Goal: Check status

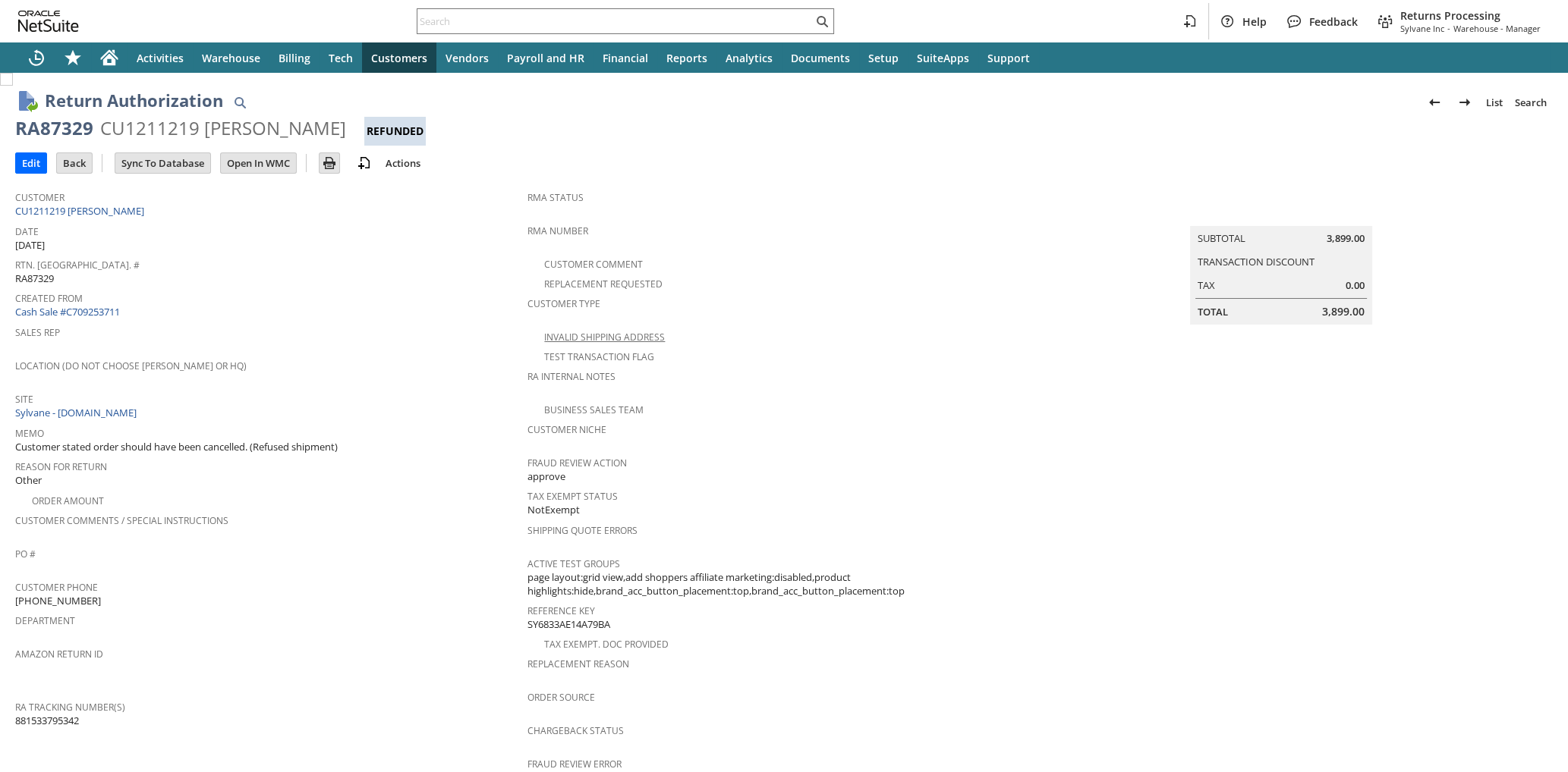
click at [436, 388] on span "Site" at bounding box center [267, 397] width 505 height 18
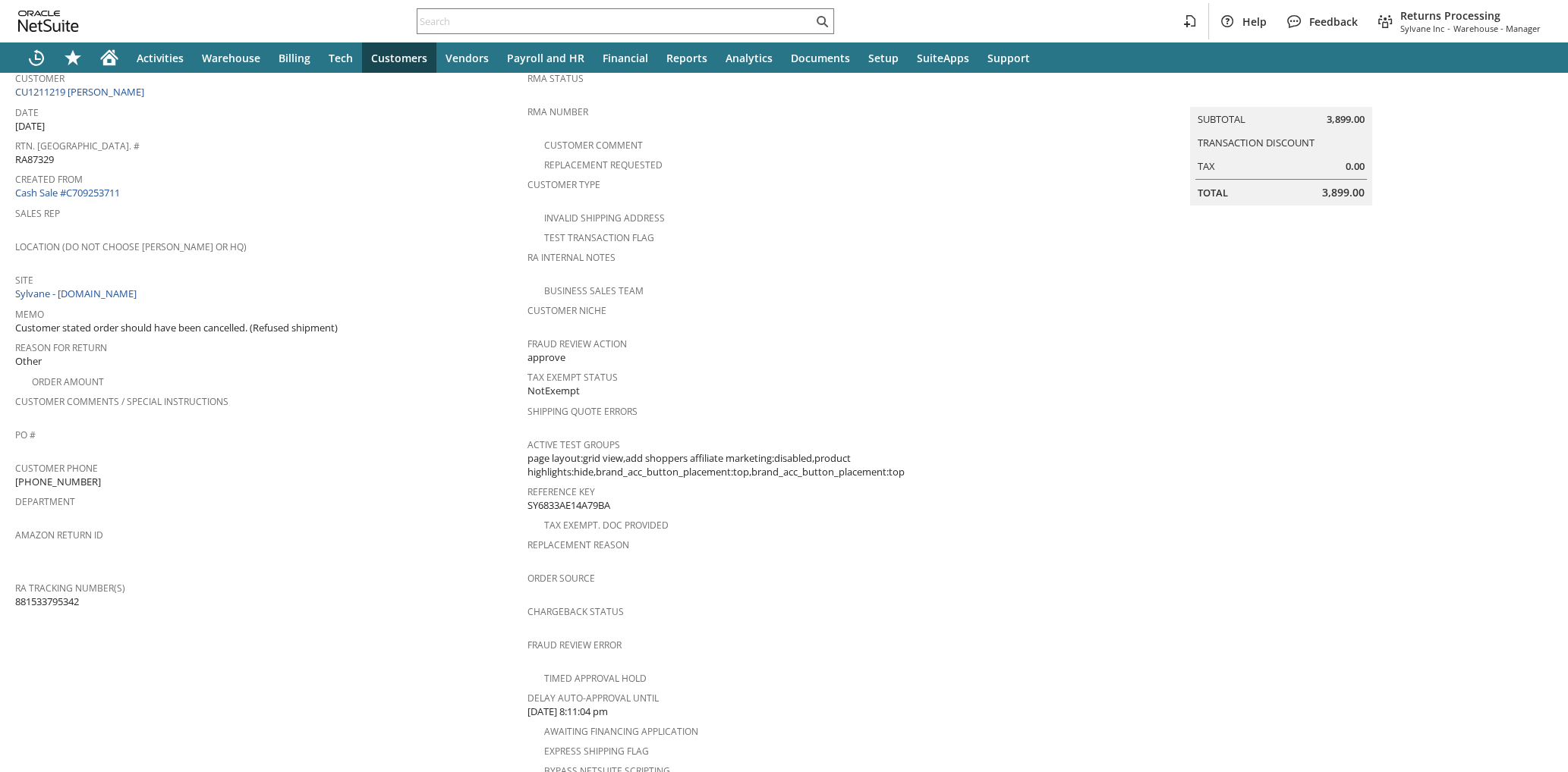
scroll to position [566, 0]
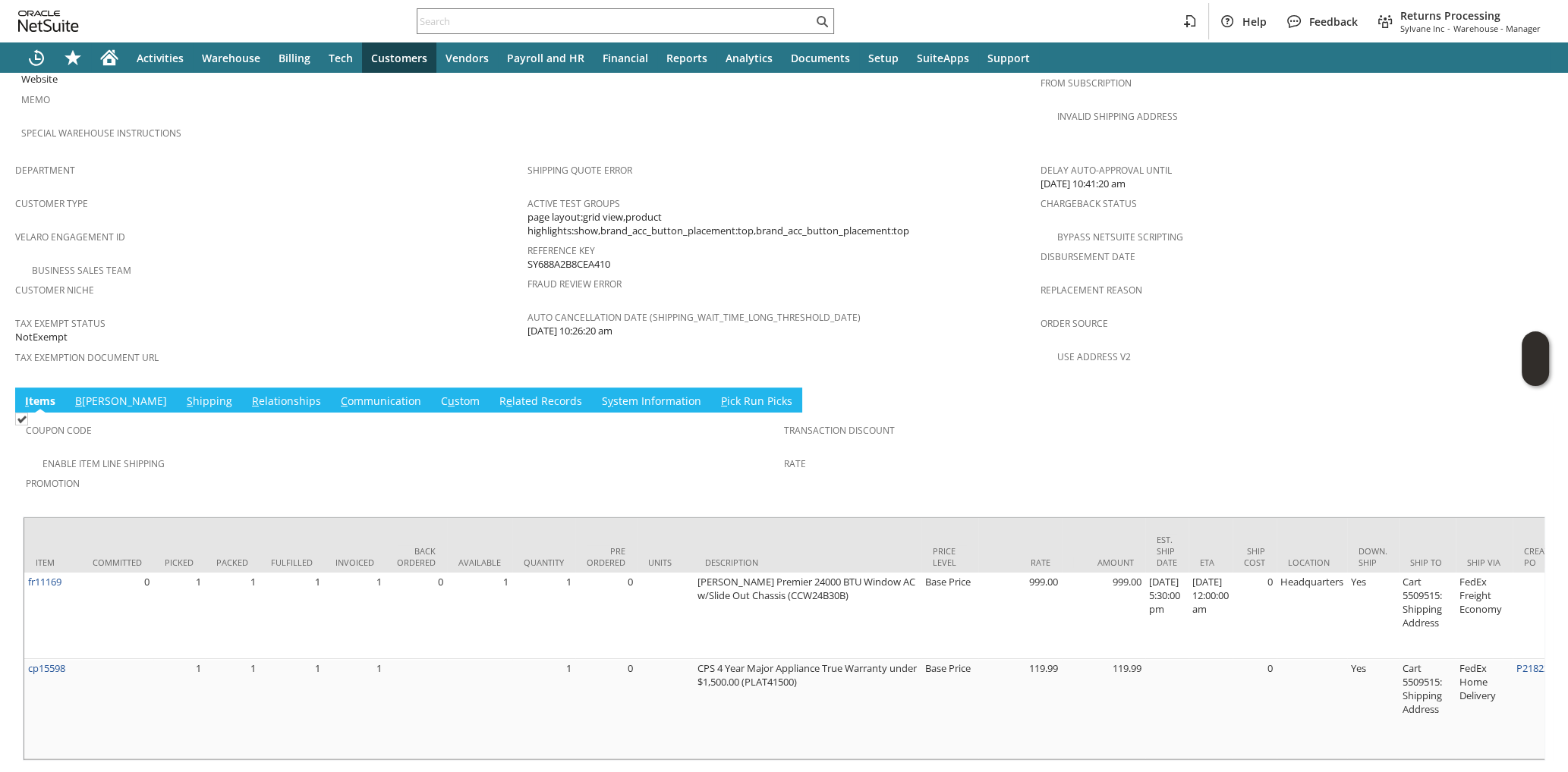
scroll to position [783, 0]
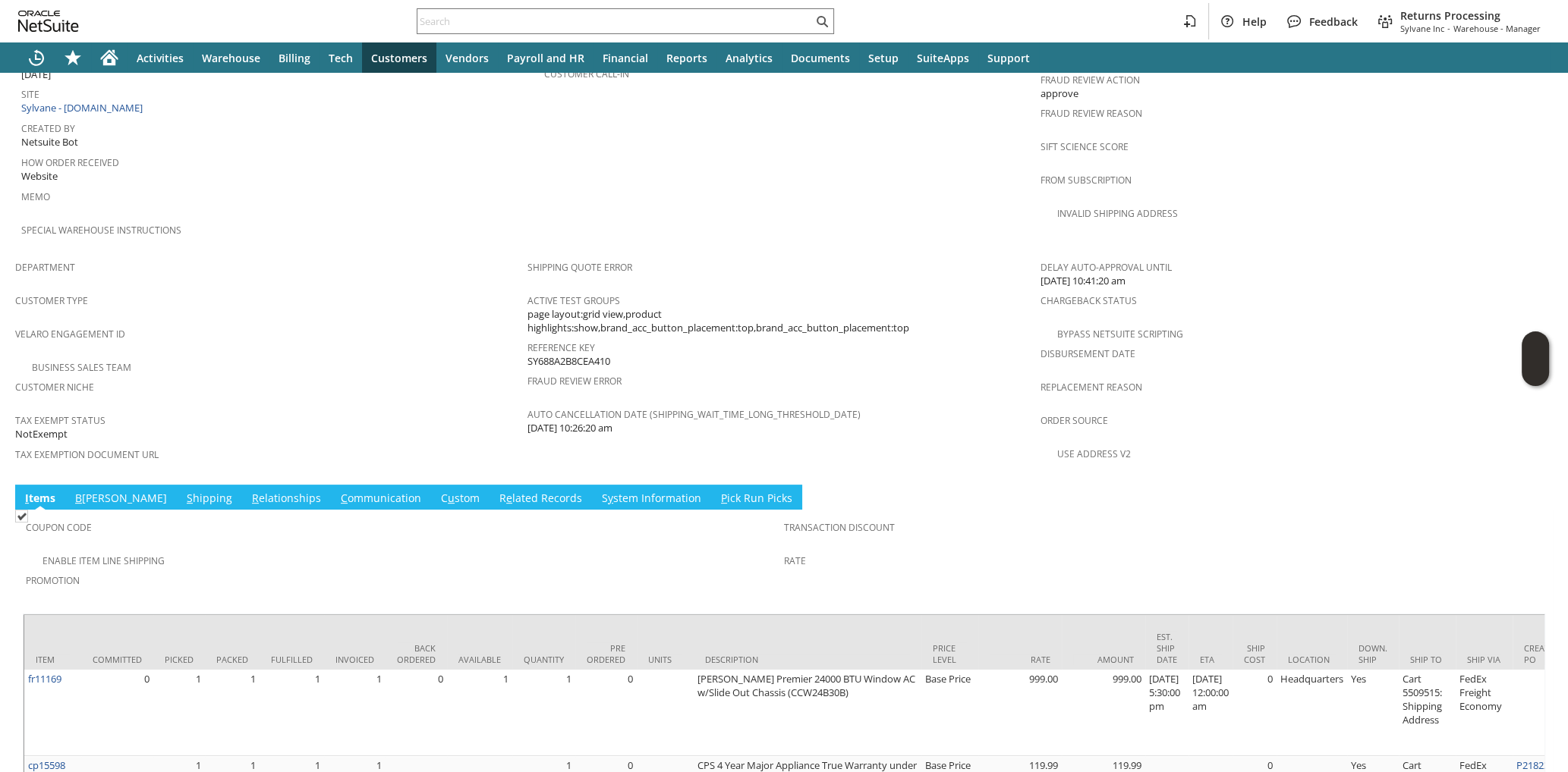
click at [183, 491] on link "S hipping" at bounding box center [210, 499] width 53 height 17
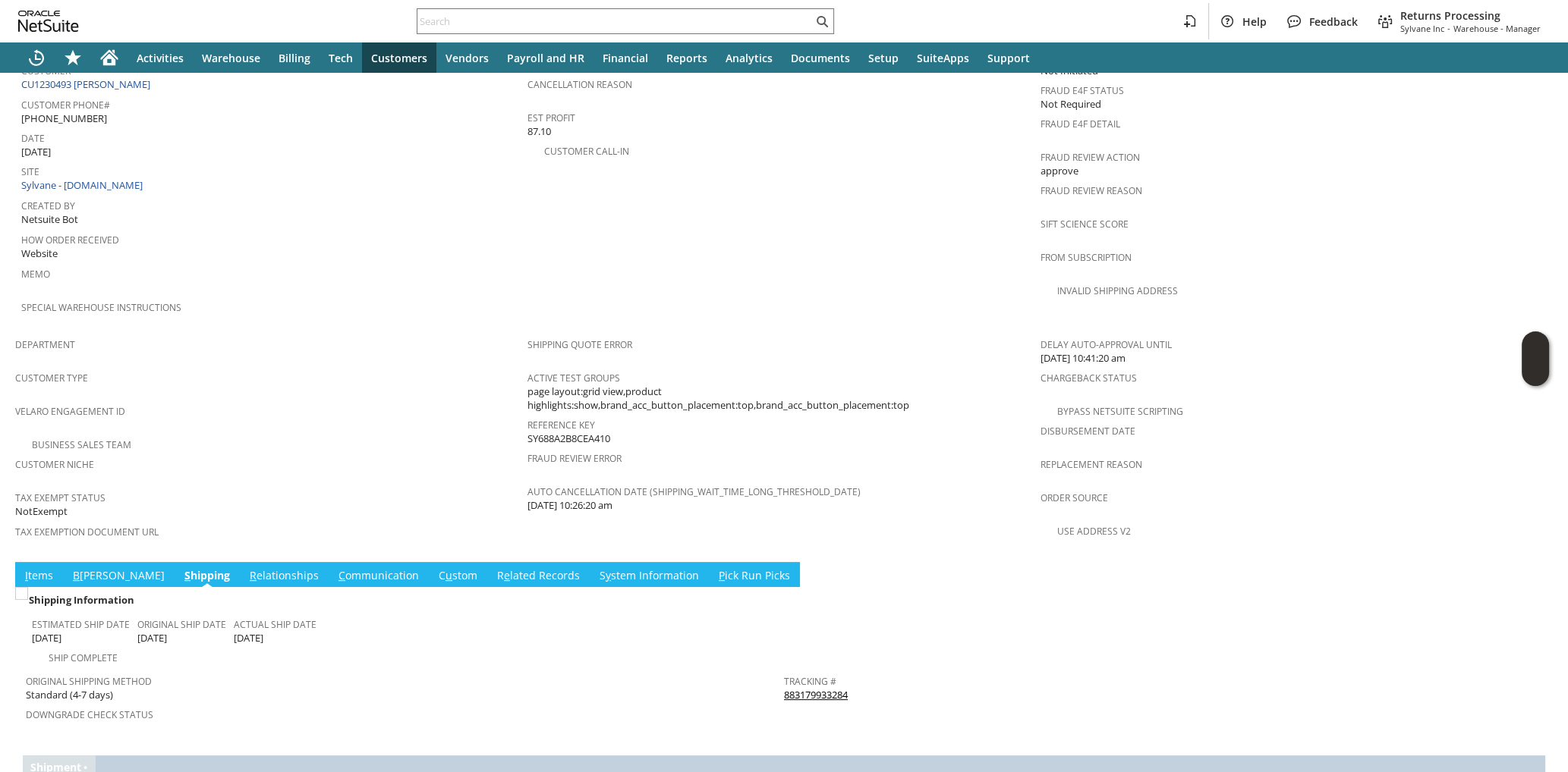
scroll to position [687, 0]
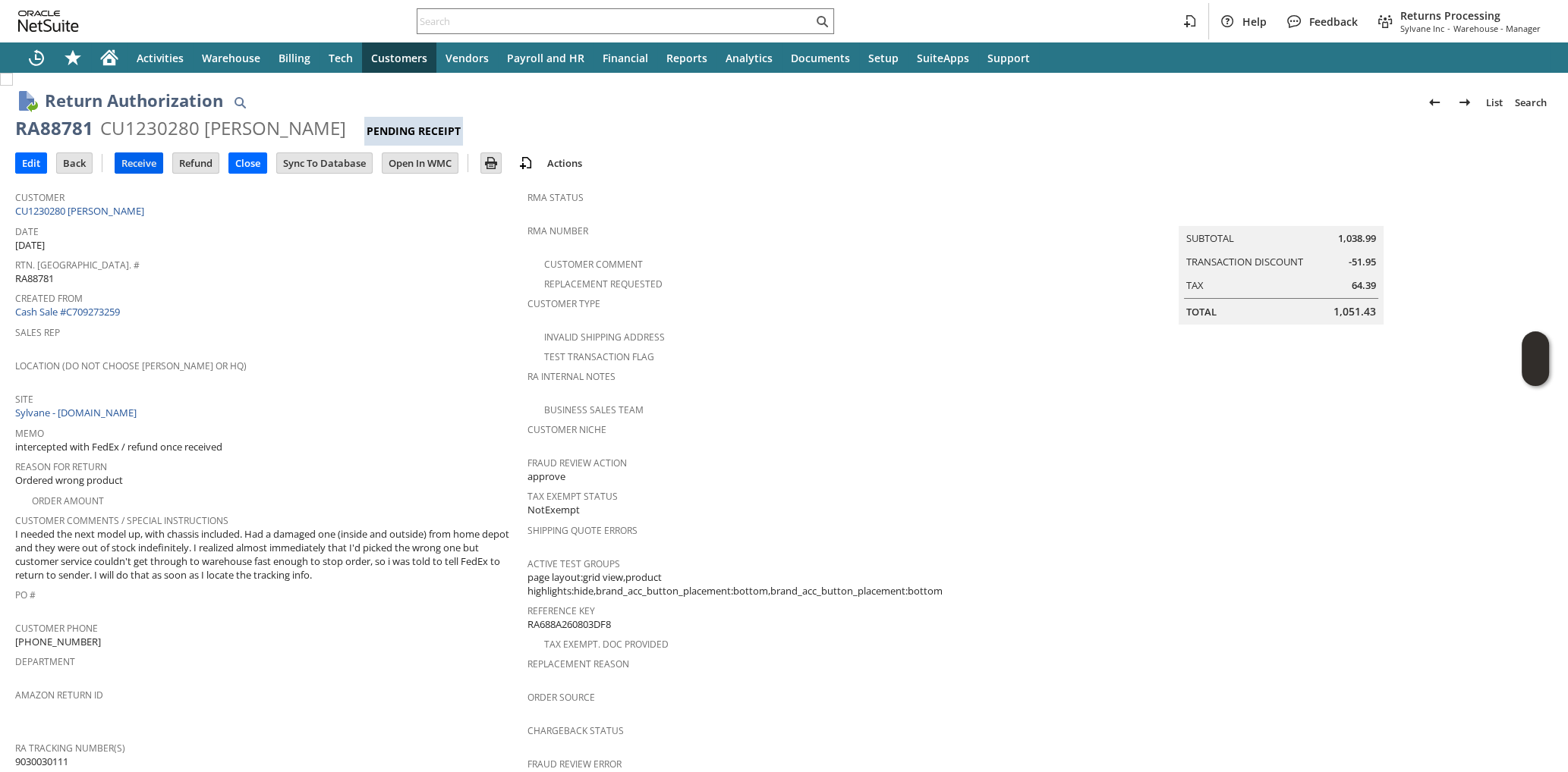
click at [158, 169] on input "Receive" at bounding box center [139, 163] width 47 height 20
